Goal: Contribute content

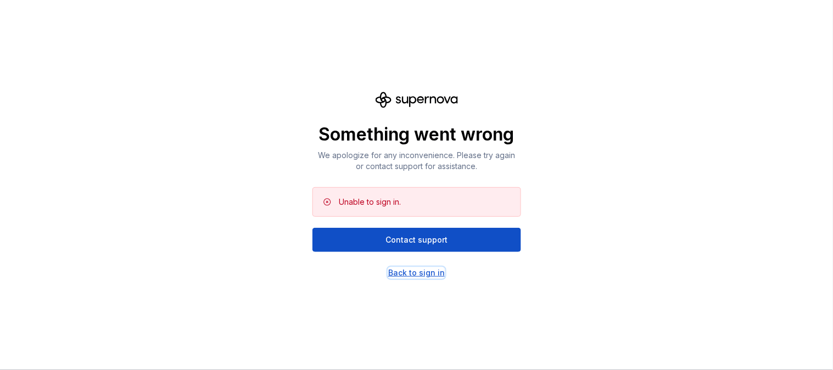
click at [441, 271] on div "Back to sign in" at bounding box center [416, 272] width 57 height 11
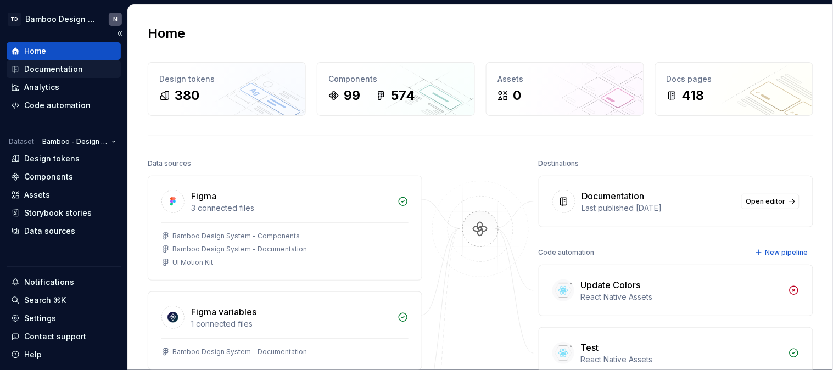
click at [80, 76] on div "Documentation" at bounding box center [64, 69] width 114 height 18
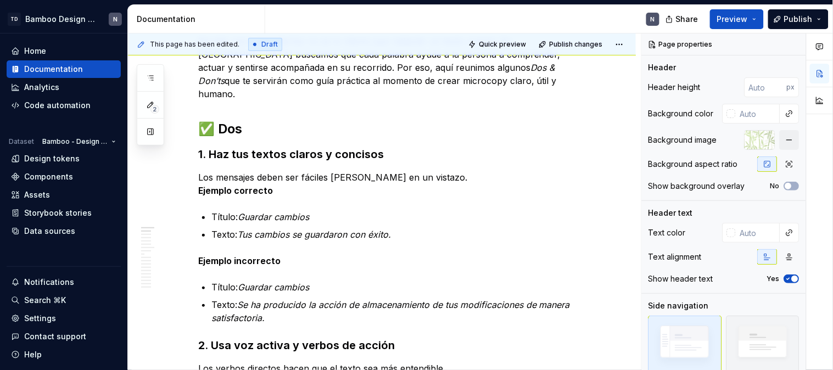
scroll to position [183, 0]
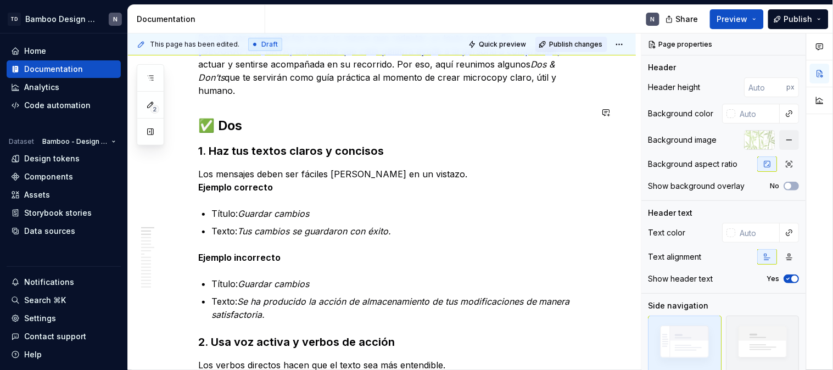
type textarea "*"
click at [238, 117] on h2 "✅ Dos" at bounding box center [395, 126] width 394 height 18
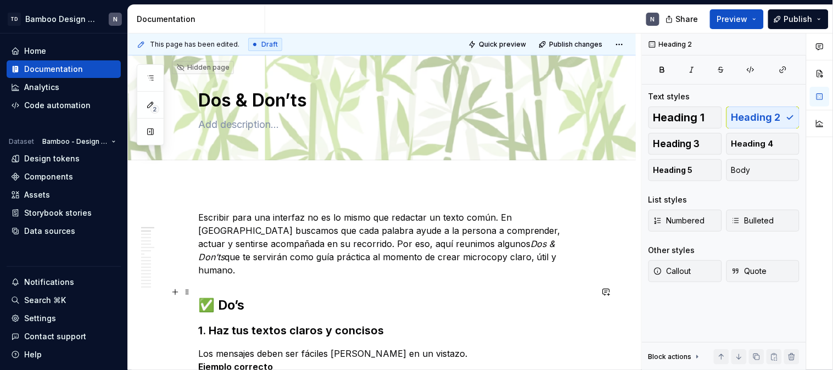
scroll to position [0, 0]
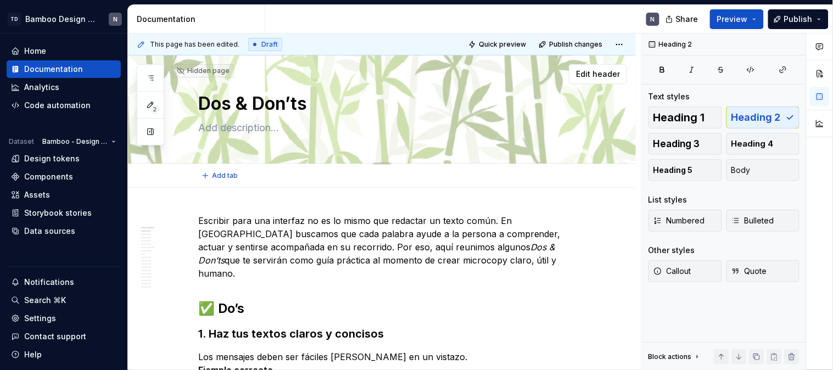
click at [220, 101] on textarea "Dos & Don’ts" at bounding box center [393, 104] width 394 height 26
type textarea "*"
type textarea "Do's & Don’ts"
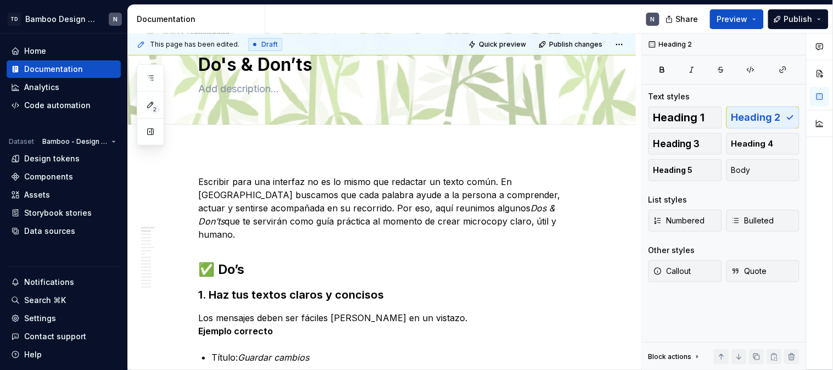
scroll to position [61, 0]
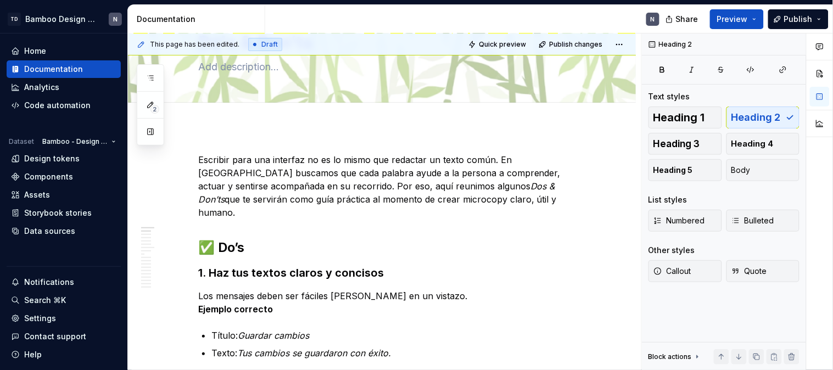
type textarea "*"
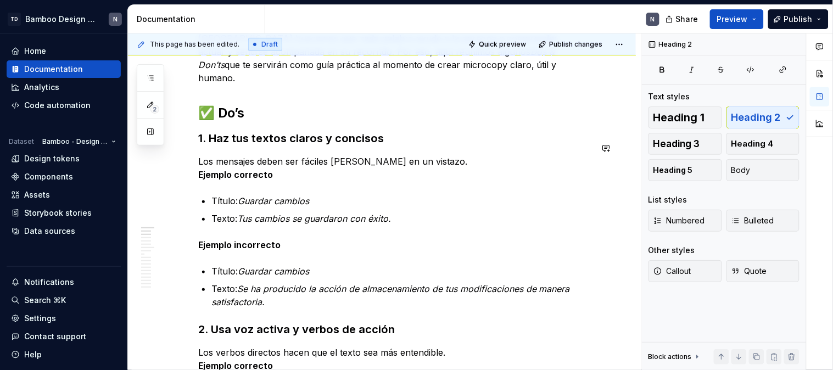
scroll to position [0, 0]
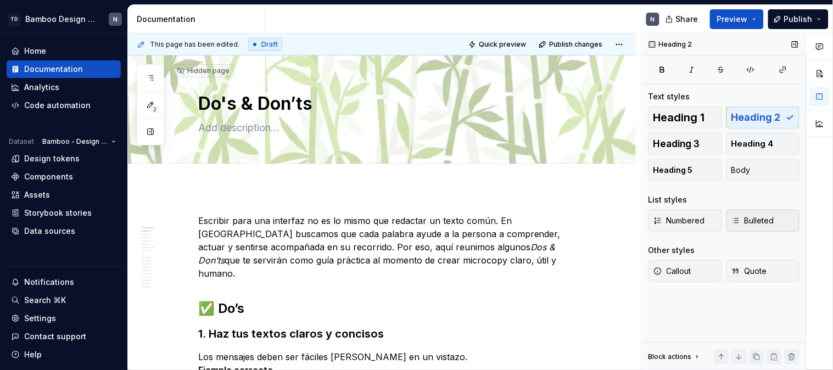
type textarea "Do's & Don’ts"
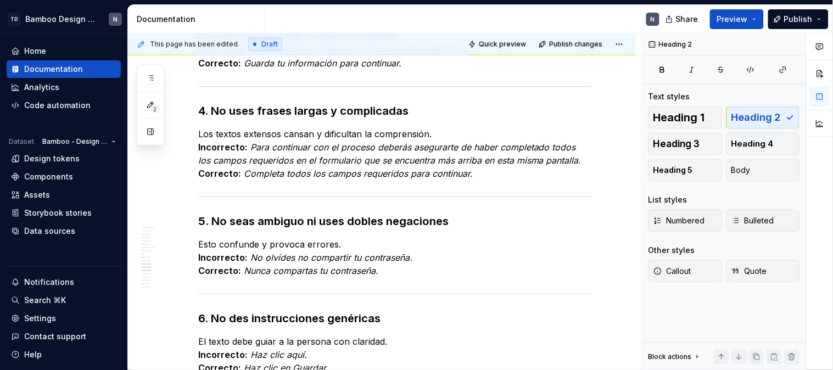
scroll to position [1599, 0]
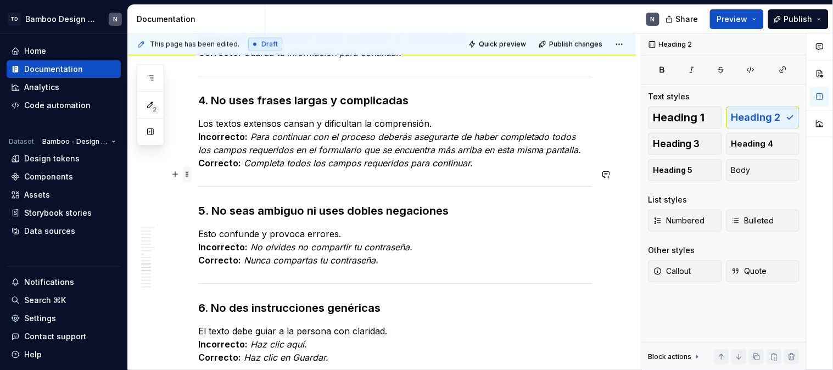
click at [189, 171] on span at bounding box center [187, 174] width 9 height 15
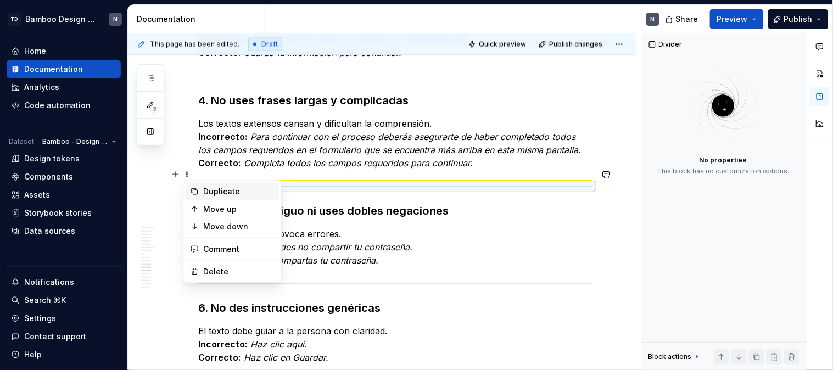
click at [213, 190] on div "Duplicate" at bounding box center [238, 191] width 71 height 11
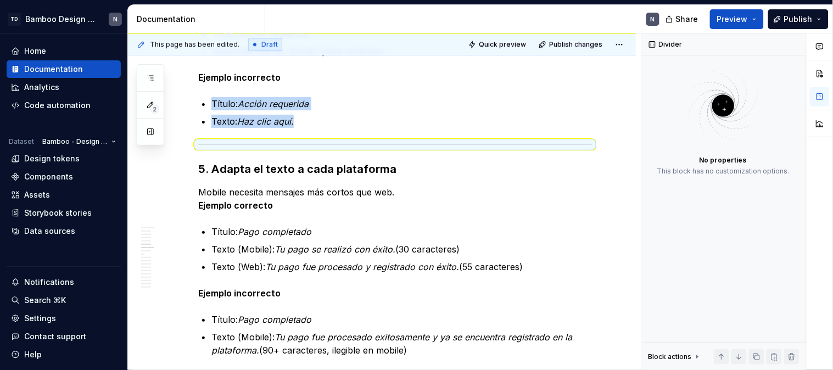
scroll to position [897, 0]
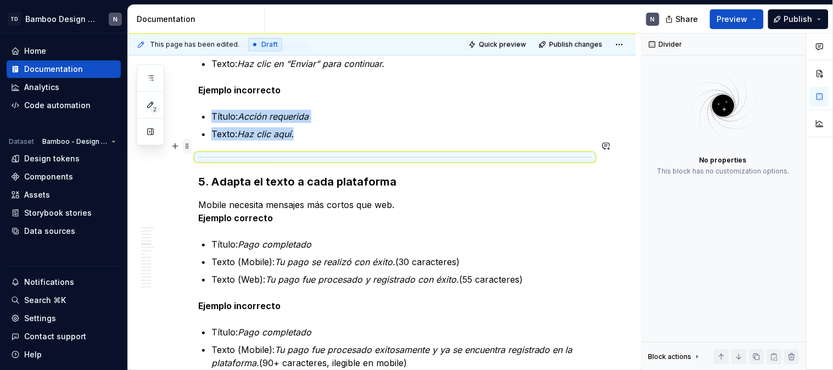
click at [188, 148] on span at bounding box center [187, 145] width 9 height 15
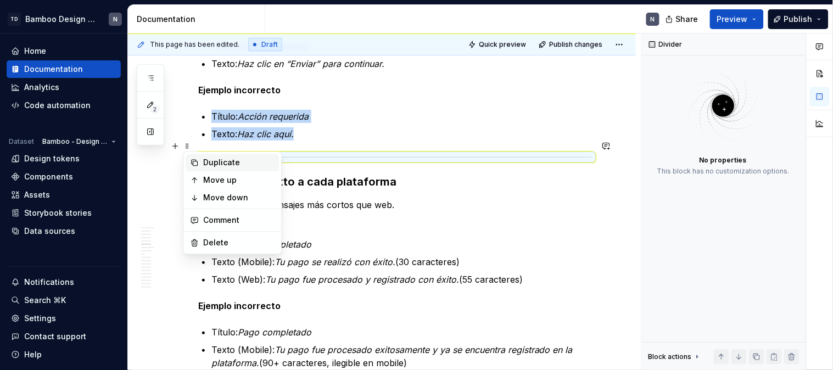
click at [207, 164] on div "Duplicate" at bounding box center [238, 163] width 71 height 11
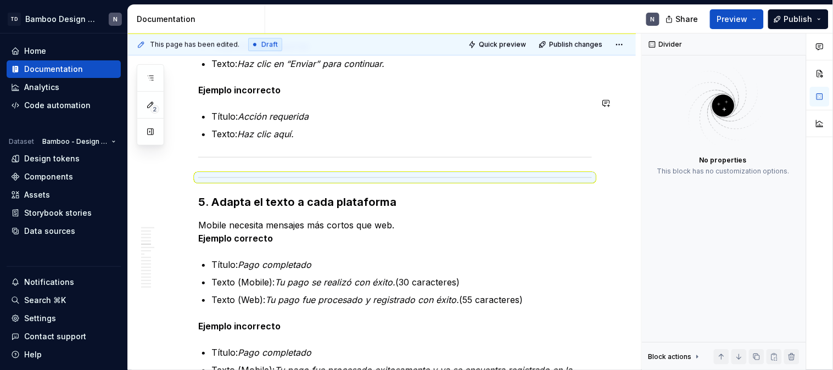
drag, startPoint x: 189, startPoint y: 143, endPoint x: 194, endPoint y: 87, distance: 56.3
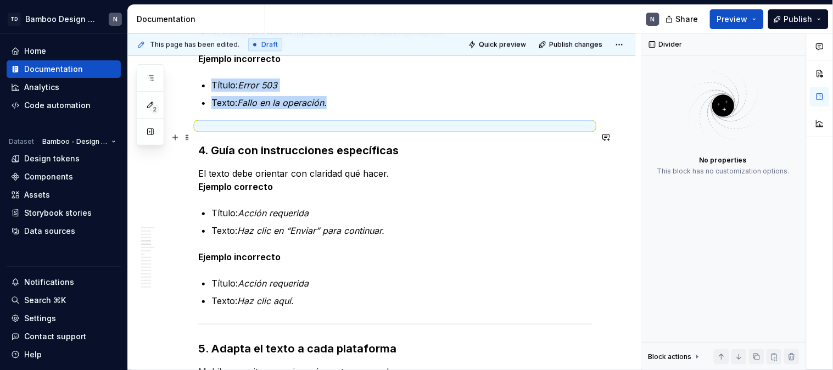
scroll to position [734, 0]
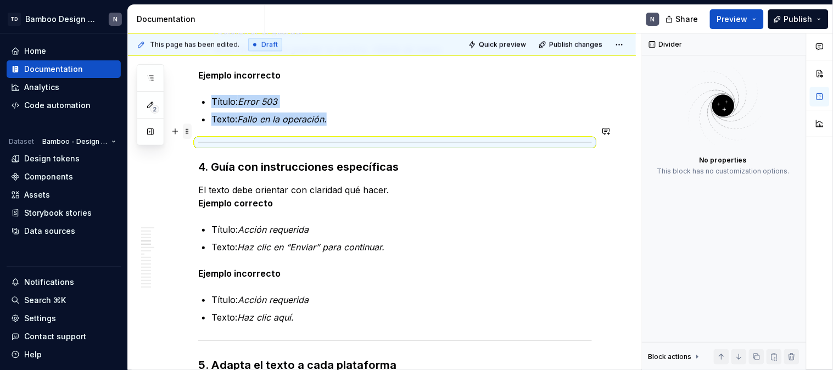
click at [187, 128] on span at bounding box center [187, 131] width 9 height 15
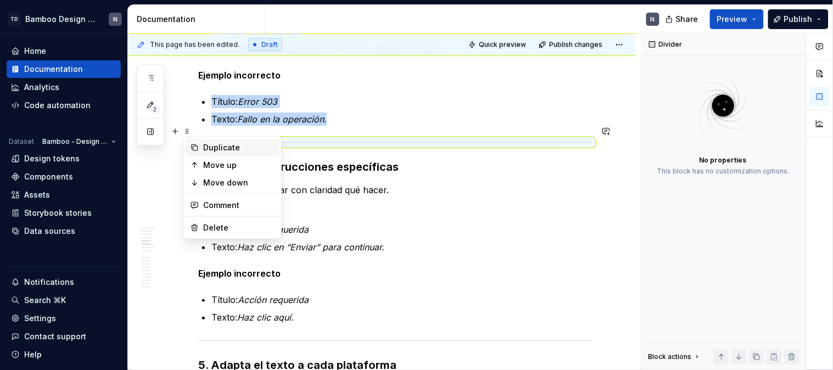
click at [210, 142] on div "Duplicate" at bounding box center [238, 147] width 71 height 11
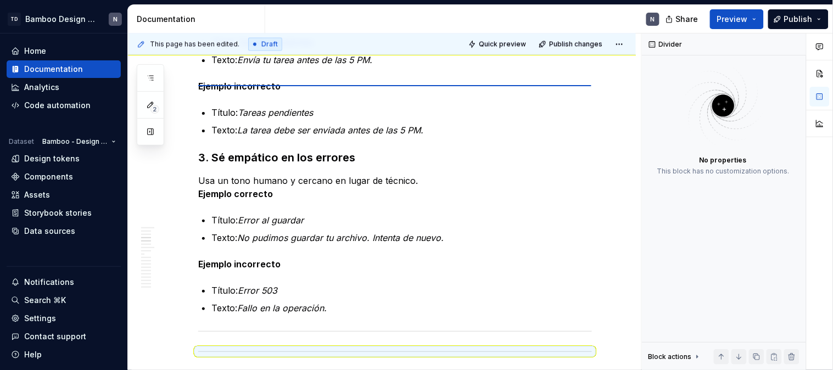
scroll to position [539, 0]
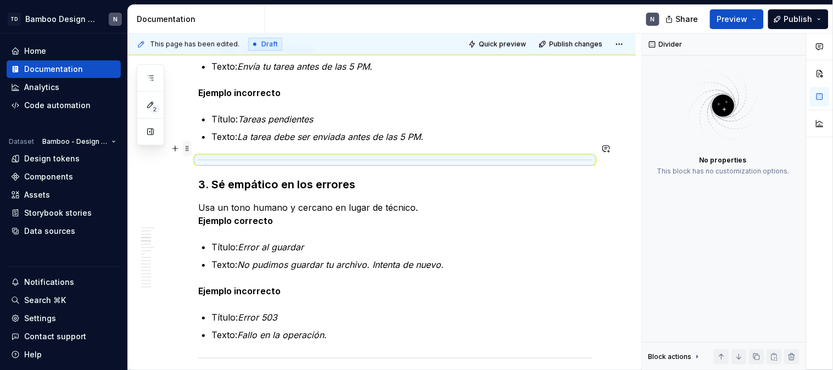
click at [190, 149] on span at bounding box center [187, 148] width 9 height 15
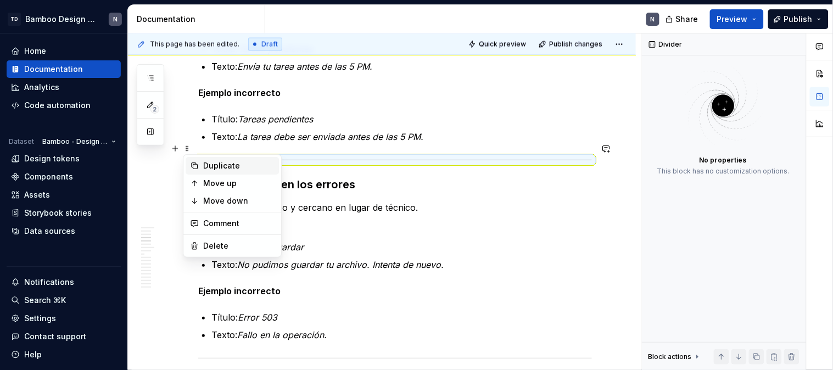
click at [213, 167] on div "Duplicate" at bounding box center [238, 165] width 71 height 11
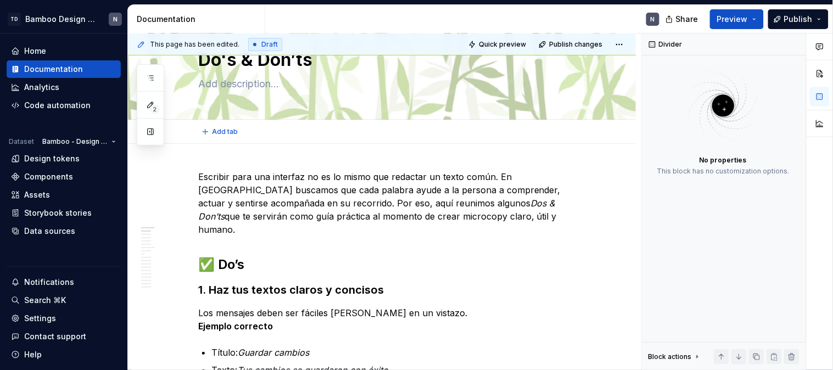
scroll to position [0, 0]
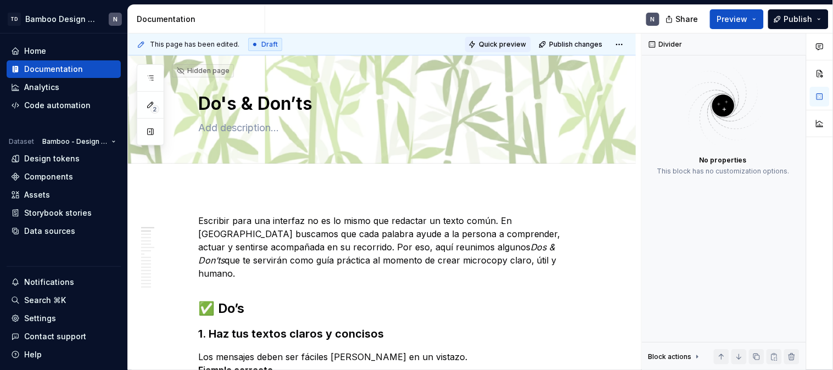
click at [507, 44] on span "Quick preview" at bounding box center [502, 44] width 47 height 9
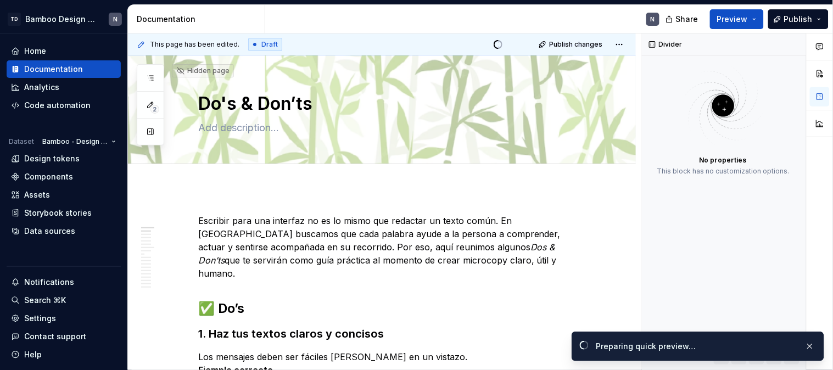
type textarea "*"
